Goal: Information Seeking & Learning: Learn about a topic

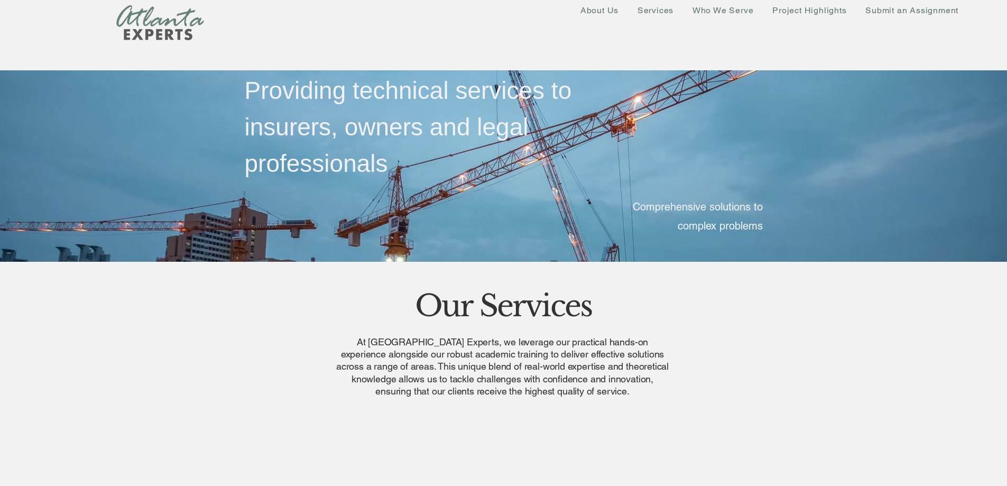
drag, startPoint x: 588, startPoint y: 278, endPoint x: 629, endPoint y: 400, distance: 128.7
click at [601, 391] on p "At [GEOGRAPHIC_DATA] Experts, we leverage our practical hands-on experience alo…" at bounding box center [503, 367] width 334 height 62
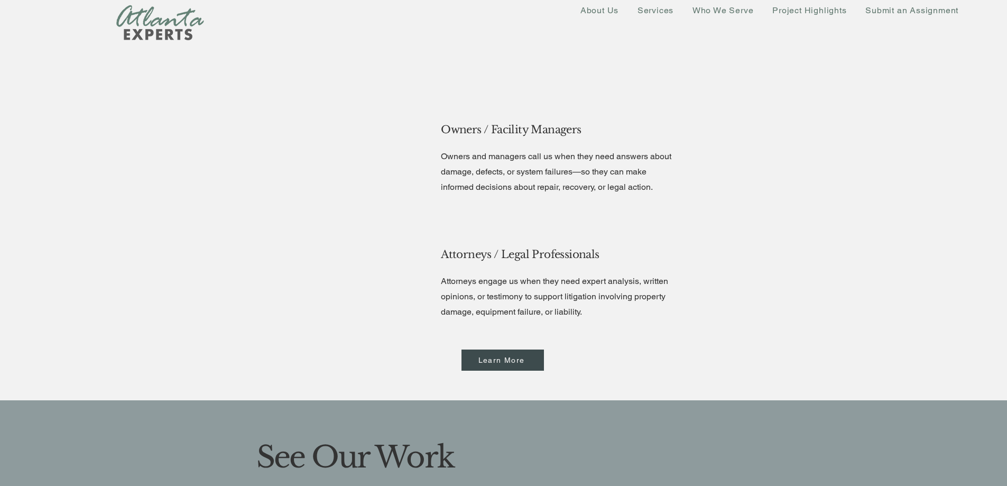
scroll to position [1894, 0]
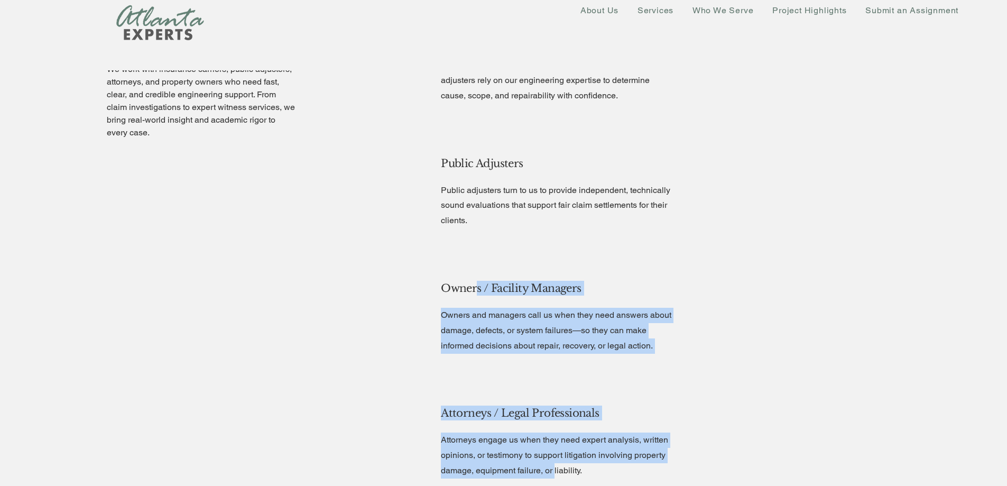
drag, startPoint x: 556, startPoint y: 472, endPoint x: 470, endPoint y: 240, distance: 247.9
click at [470, 242] on div "Insurance Carriers / Adjusters When evaluating complex or high-stakes property …" at bounding box center [569, 260] width 279 height 500
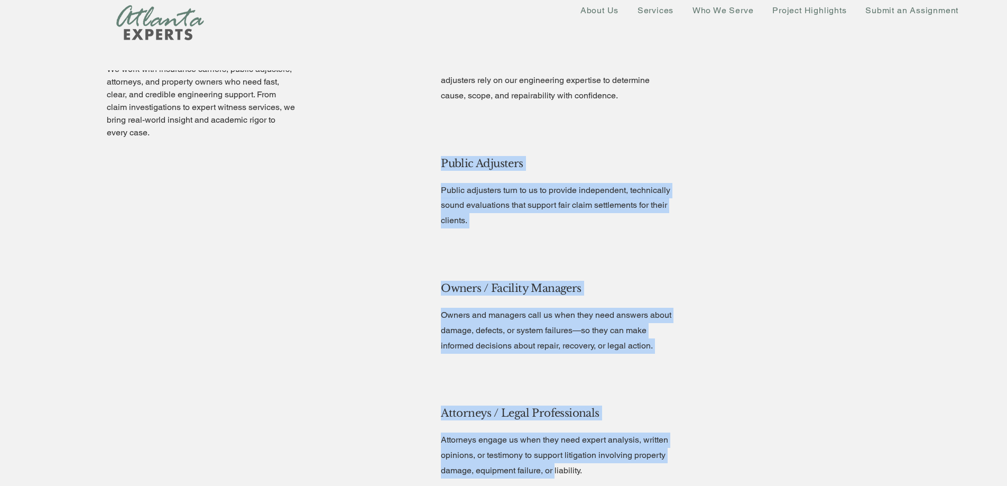
click at [470, 240] on div at bounding box center [569, 198] width 269 height 114
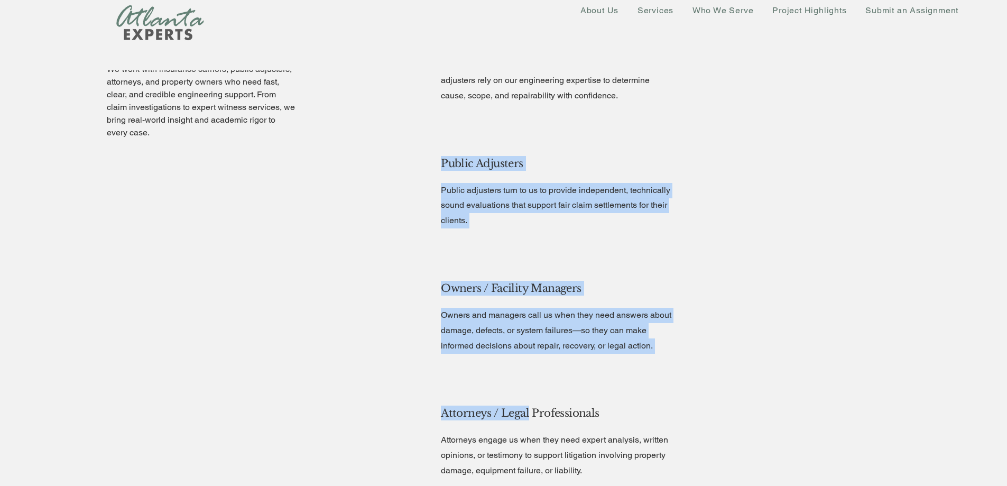
drag, startPoint x: 470, startPoint y: 240, endPoint x: 507, endPoint y: 419, distance: 183.4
click at [507, 419] on div "Insurance Carriers / Adjusters When evaluating complex or high-stakes property …" at bounding box center [569, 260] width 279 height 500
click at [507, 419] on span "Attorneys / Legal Professionals" at bounding box center [520, 413] width 158 height 13
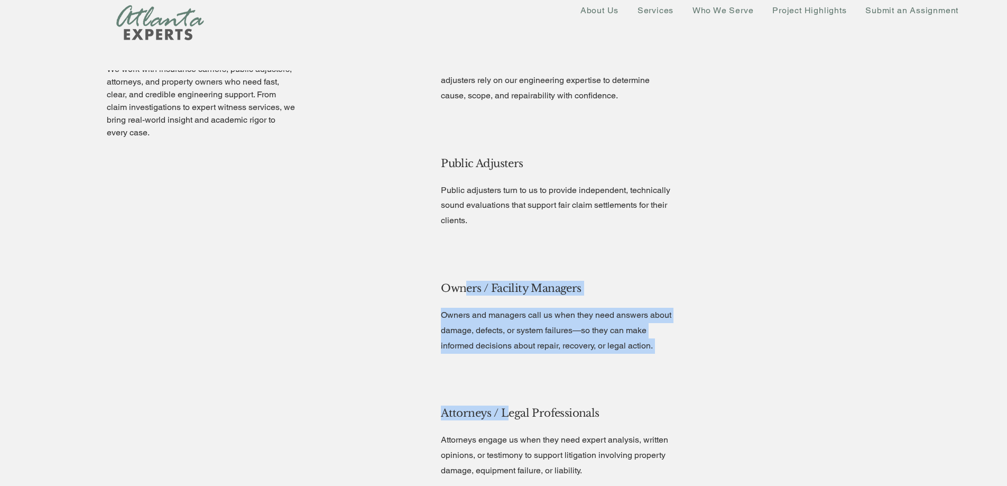
drag, startPoint x: 506, startPoint y: 417, endPoint x: 463, endPoint y: 296, distance: 129.1
click at [463, 296] on div "Insurance Carriers / Adjusters When evaluating complex or high-stakes property …" at bounding box center [569, 260] width 279 height 500
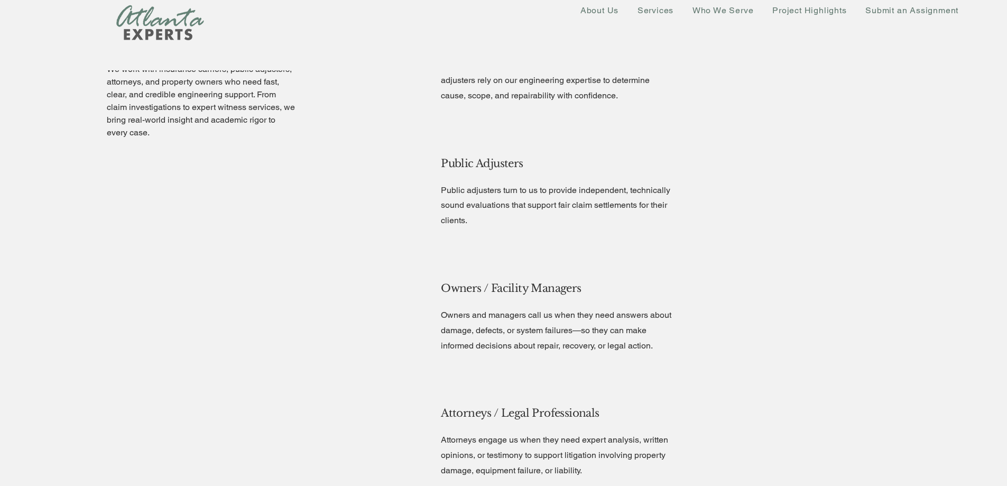
click at [447, 157] on span "Public Adjusters" at bounding box center [482, 163] width 82 height 13
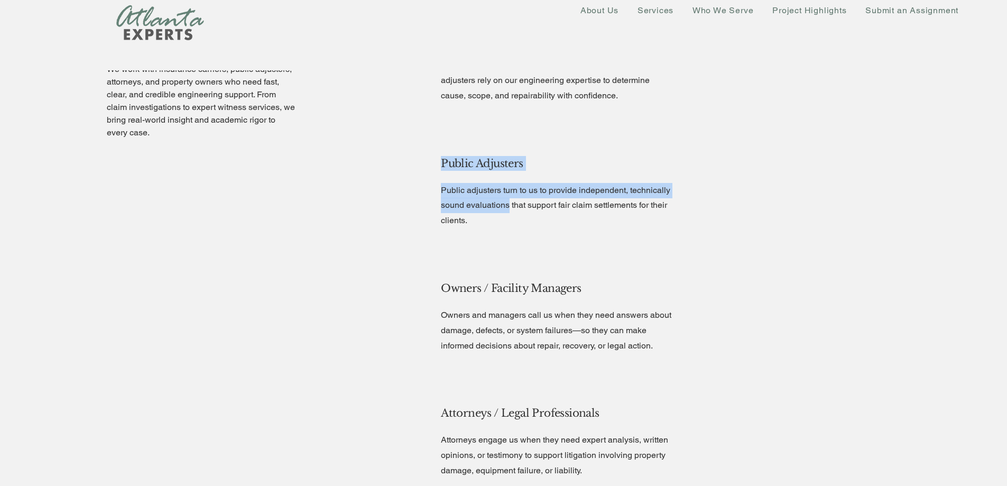
drag, startPoint x: 447, startPoint y: 157, endPoint x: 503, endPoint y: 211, distance: 77.8
click at [503, 211] on div "Public Adjusters Public adjusters turn to us to provide independent, technicall…" at bounding box center [569, 198] width 269 height 114
click at [503, 211] on p "Public adjusters turn to us to provide independent, technically sound evaluatio…" at bounding box center [558, 205] width 234 height 45
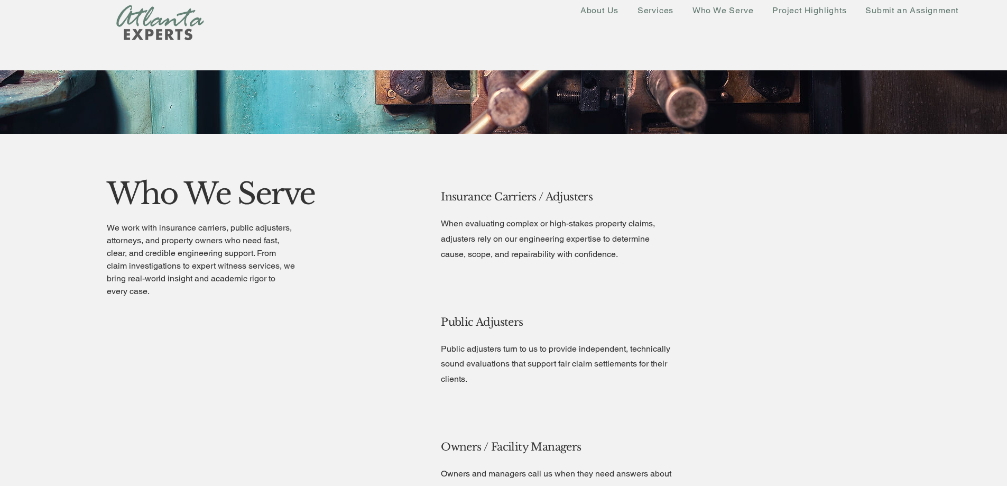
scroll to position [1577, 0]
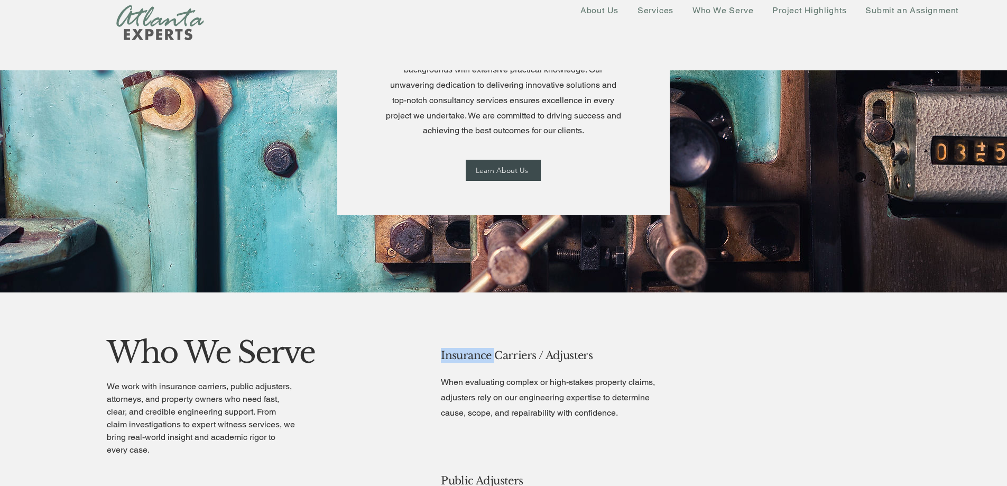
drag, startPoint x: 628, startPoint y: 420, endPoint x: 635, endPoint y: 424, distance: 8.3
click at [635, 424] on div "Insurance Carriers / Adjusters When evaluating complex or high-stakes property …" at bounding box center [569, 390] width 269 height 114
click at [635, 424] on div at bounding box center [569, 390] width 269 height 114
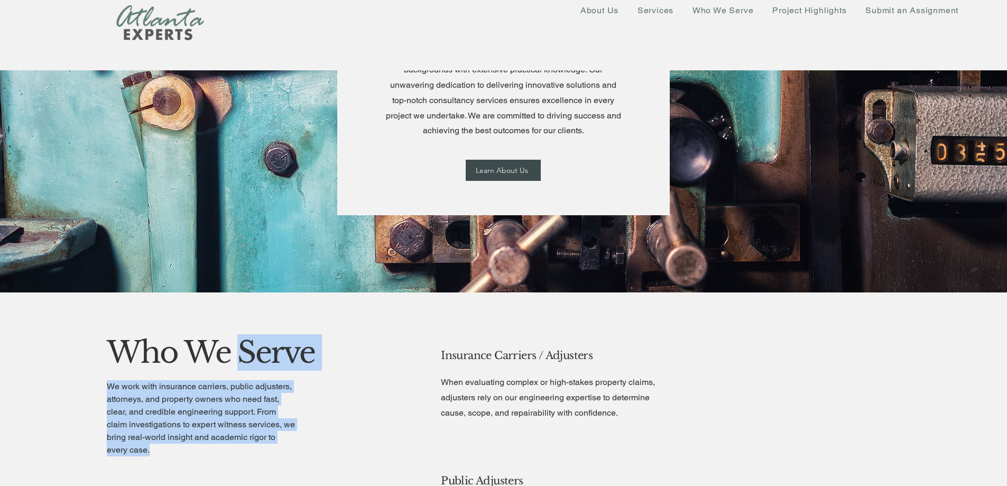
drag, startPoint x: 251, startPoint y: 375, endPoint x: 287, endPoint y: 445, distance: 78.5
click at [287, 445] on p "We work with insurance carriers, public adjusters, attorneys, and property owne…" at bounding box center [201, 418] width 188 height 76
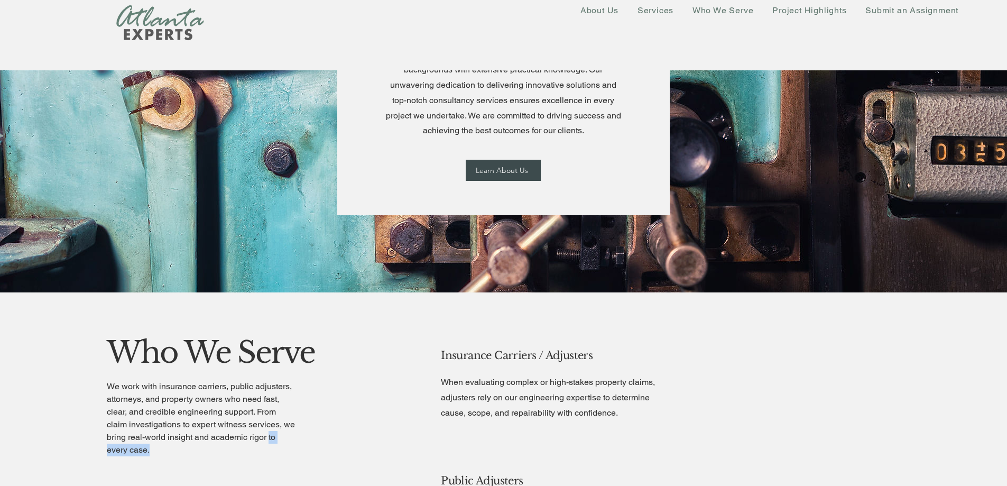
drag, startPoint x: 287, startPoint y: 445, endPoint x: 287, endPoint y: 431, distance: 14.3
click at [287, 432] on p "We work with insurance carriers, public adjusters, attorneys, and property owne…" at bounding box center [201, 418] width 188 height 76
click at [287, 431] on p "We work with insurance carriers, public adjusters, attorneys, and property owne…" at bounding box center [201, 418] width 188 height 76
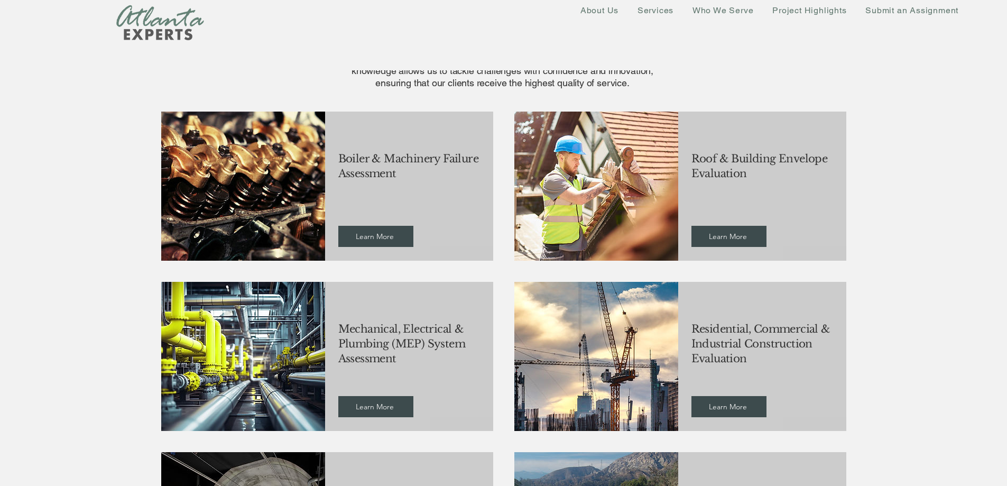
scroll to position [0, 0]
